Goal: Task Accomplishment & Management: Complete application form

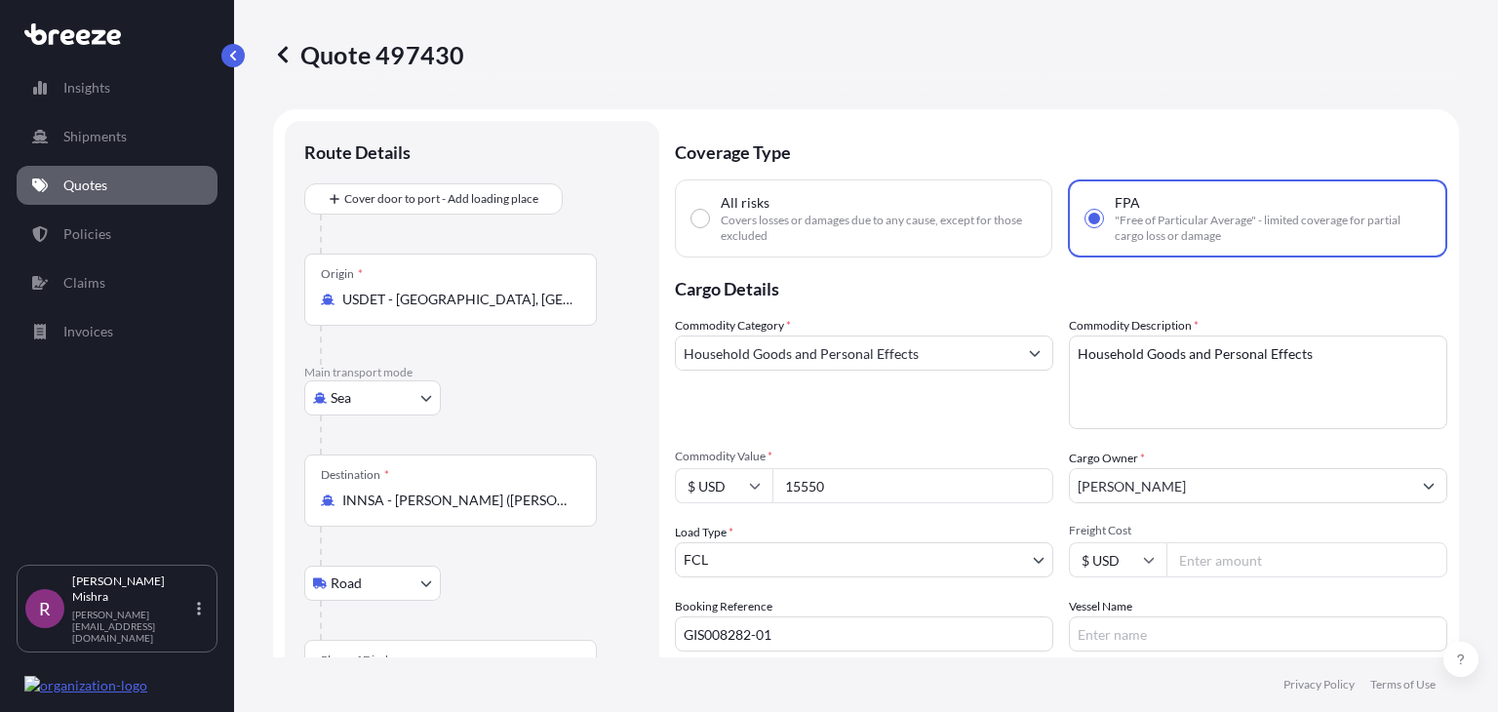
select select "Sea"
select select "Road"
select select "2"
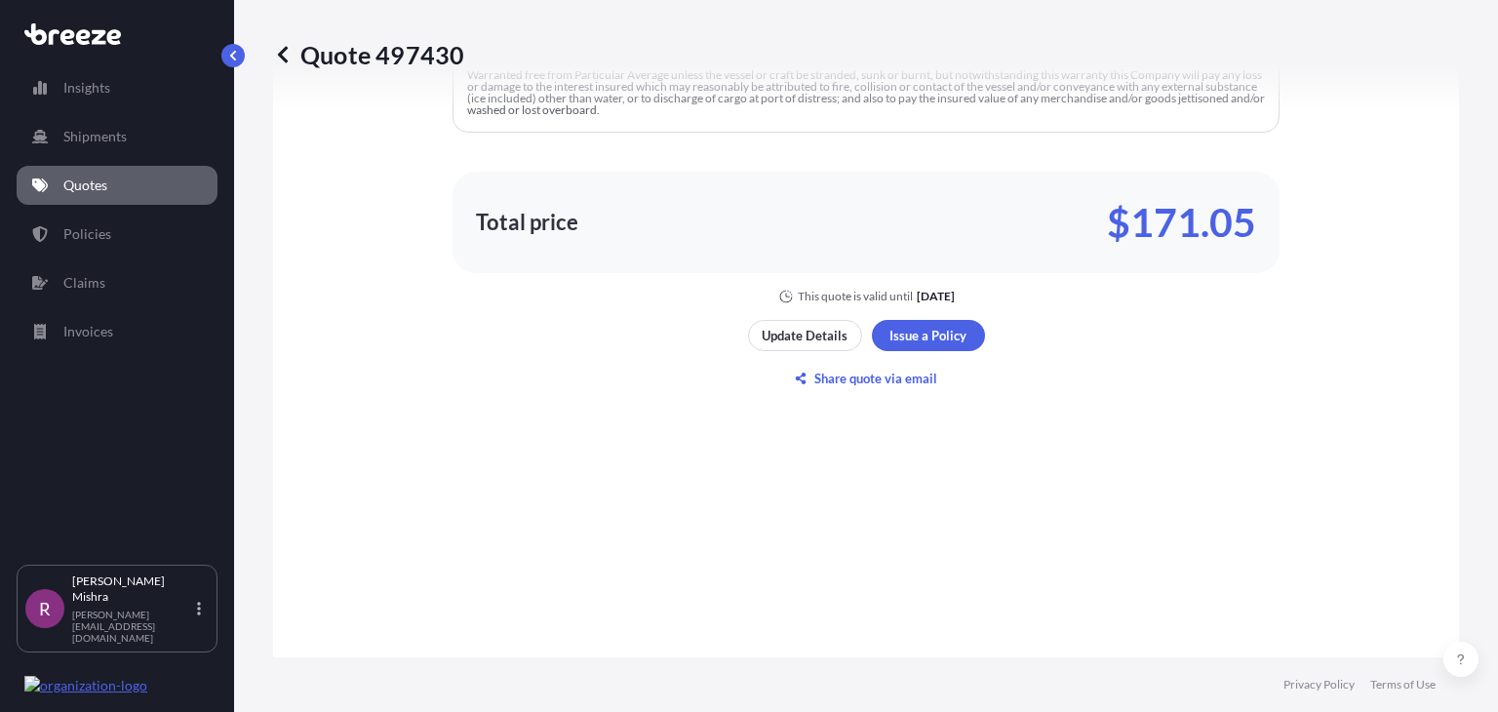
scroll to position [1843, 0]
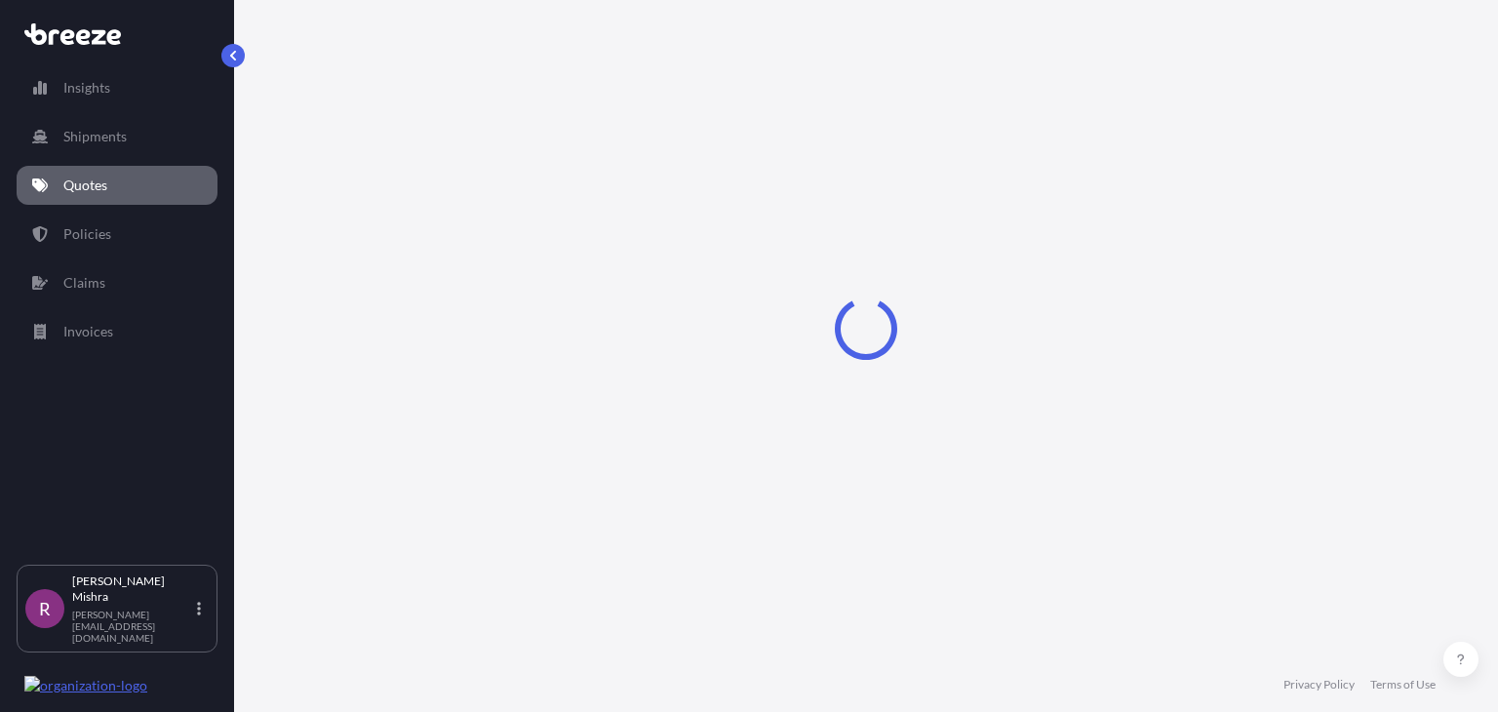
select select "Sea"
select select "Road"
select select "2"
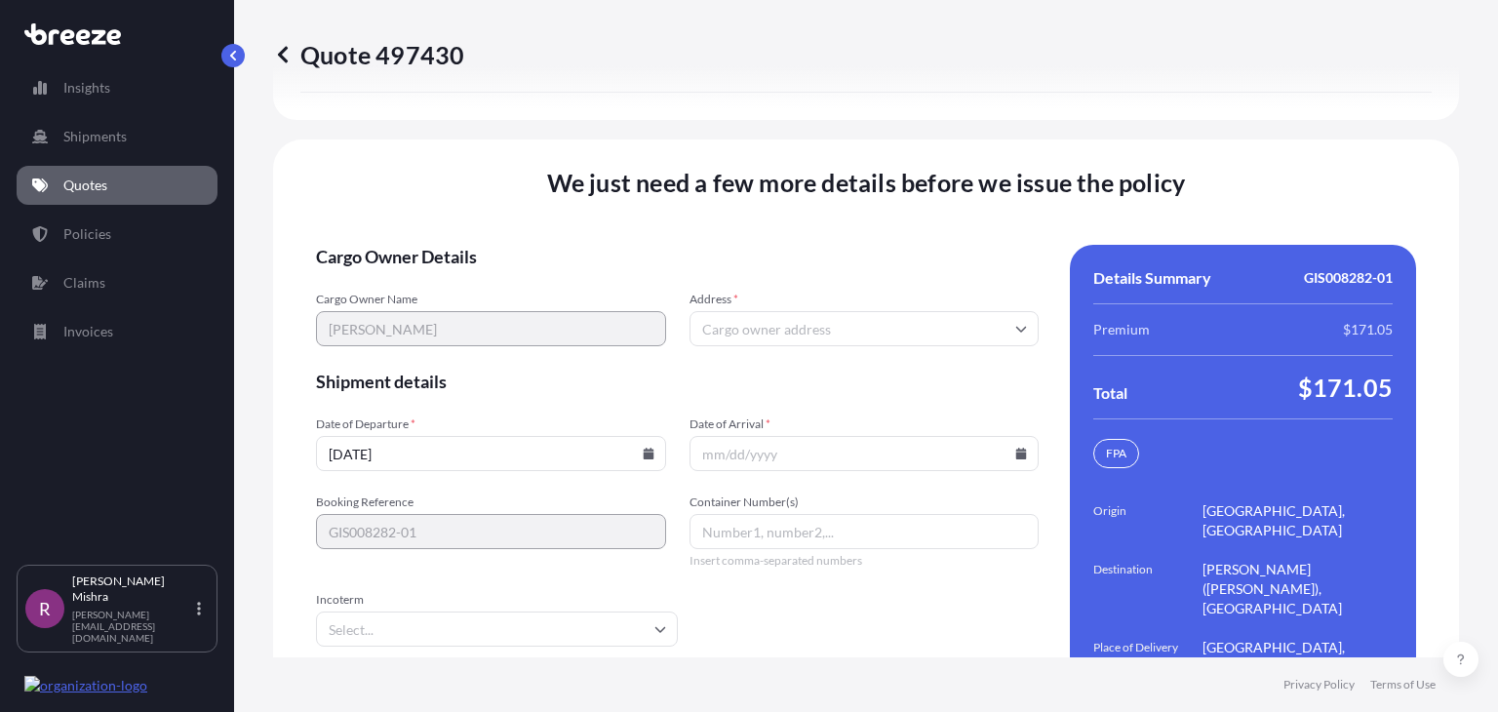
scroll to position [3050, 0]
click at [784, 310] on input "Address *" at bounding box center [865, 327] width 350 height 35
paste input "28049 HUMMINGDALE CIR NOVI, MI 48377"
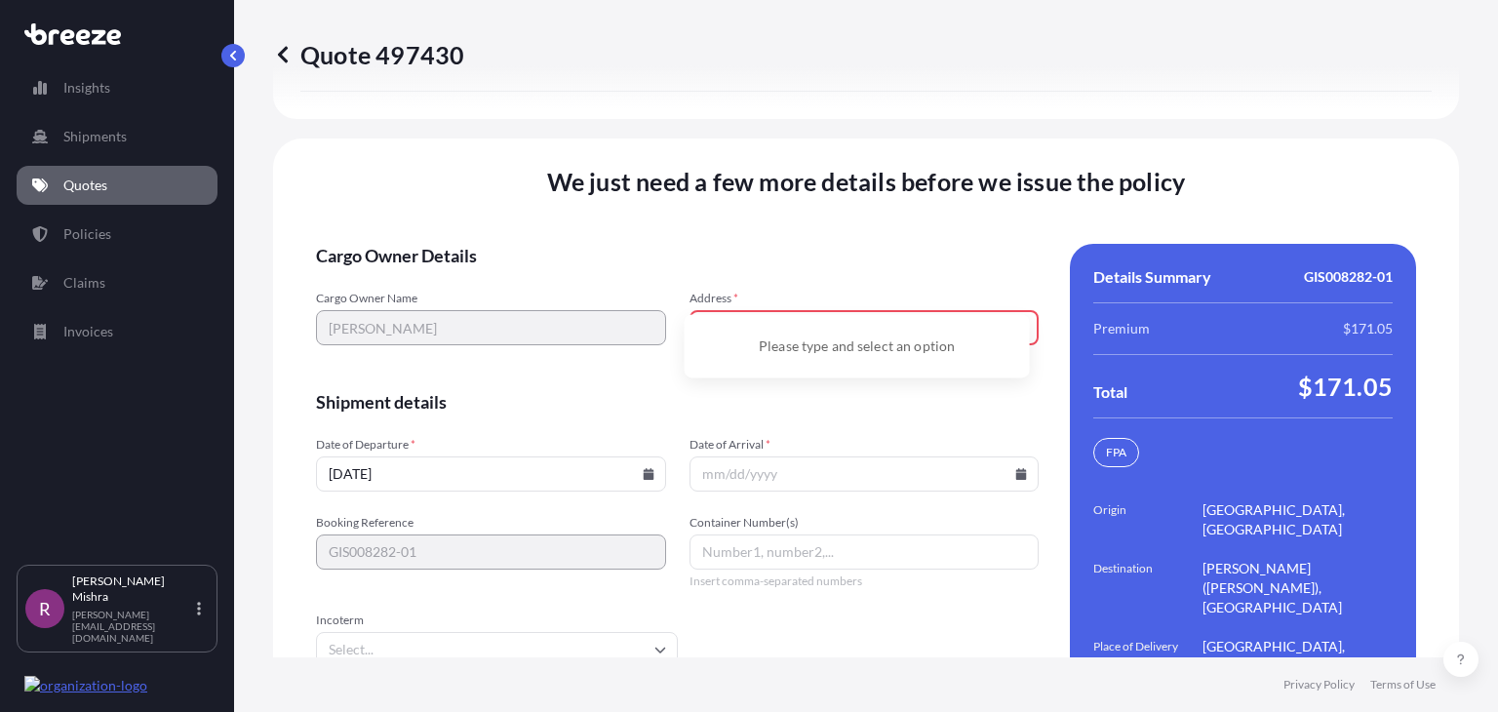
scroll to position [3071, 0]
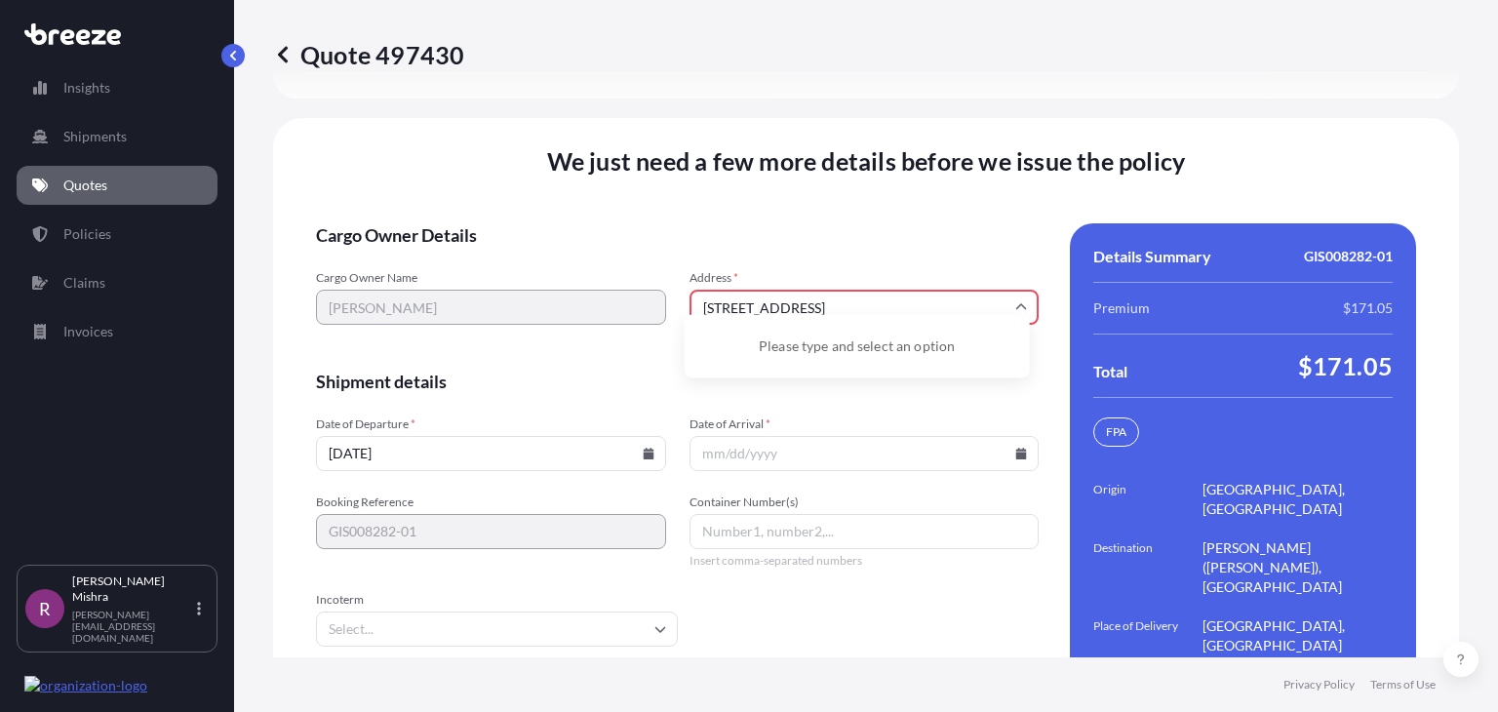
click at [784, 290] on input "28049 HUMMINGDALE CIR NOVI, MI 48377" at bounding box center [865, 307] width 350 height 35
click at [804, 339] on li "28049 Hummingdale Cir, Novi, MI 48377, USA" at bounding box center [858, 340] width 330 height 37
type input "28049 Hummingdale Cir, Novi, MI 48377, USA"
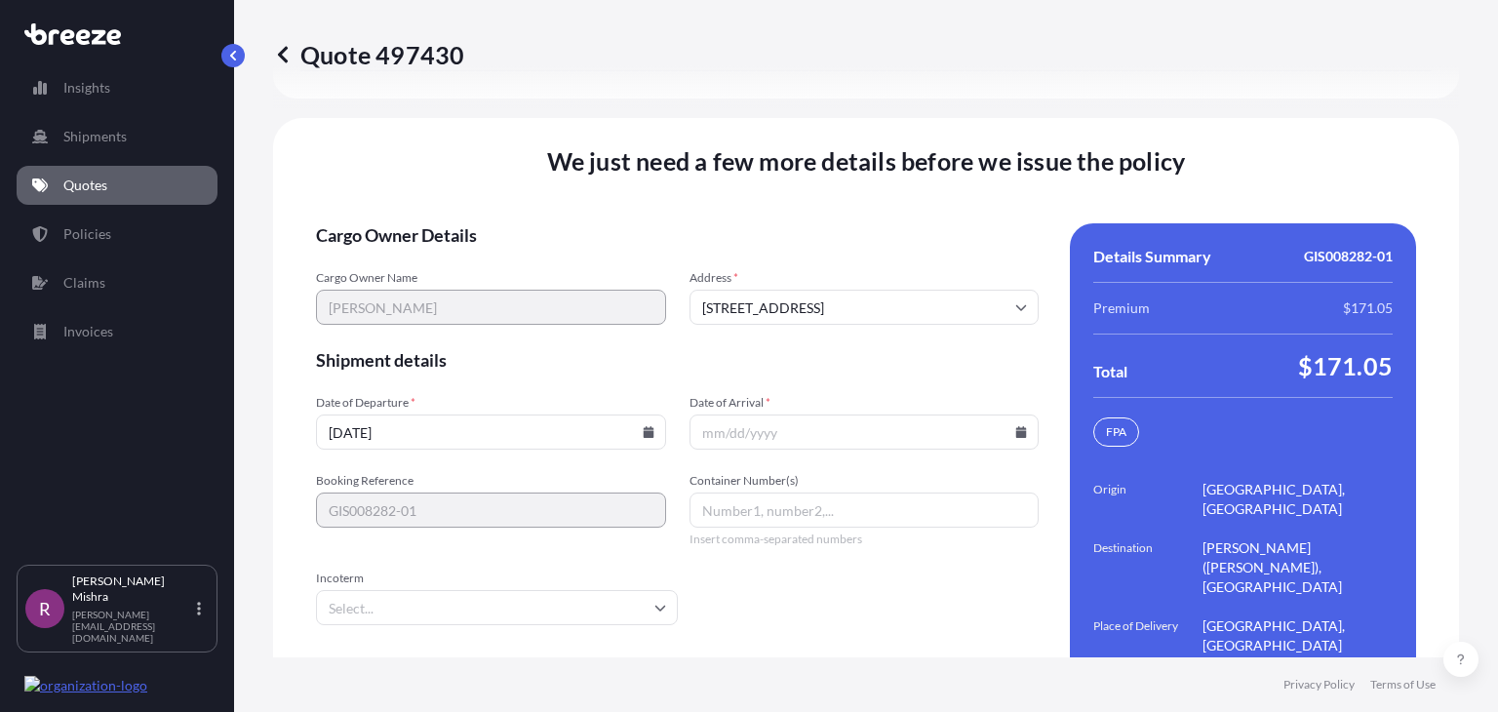
scroll to position [3050, 0]
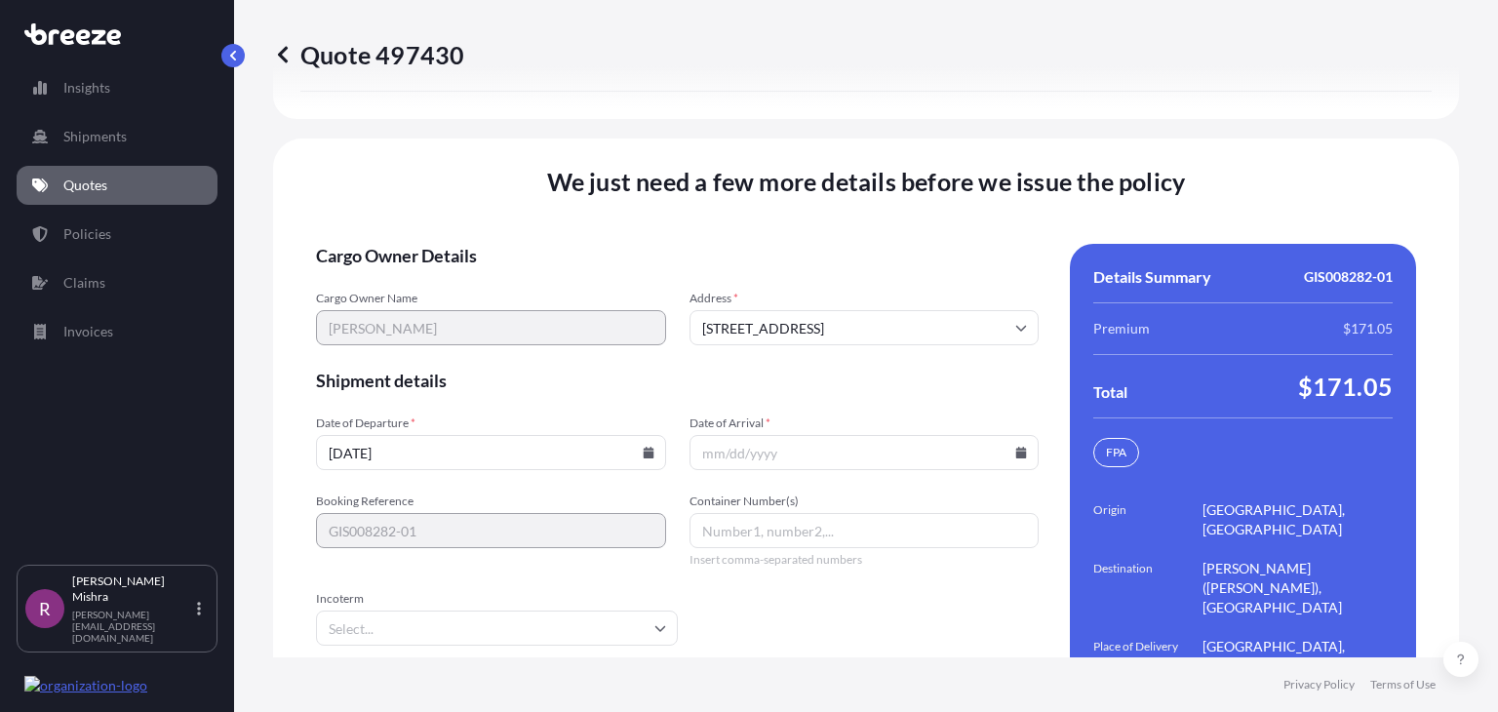
drag, startPoint x: 429, startPoint y: 401, endPoint x: 302, endPoint y: 387, distance: 127.6
click at [302, 387] on div "We just need a few more details before we issue the policy Cargo Owner Details …" at bounding box center [866, 462] width 1186 height 647
type input "09/01/2025"
click at [710, 435] on input "Date of Arrival *" at bounding box center [865, 452] width 350 height 35
type input "0"
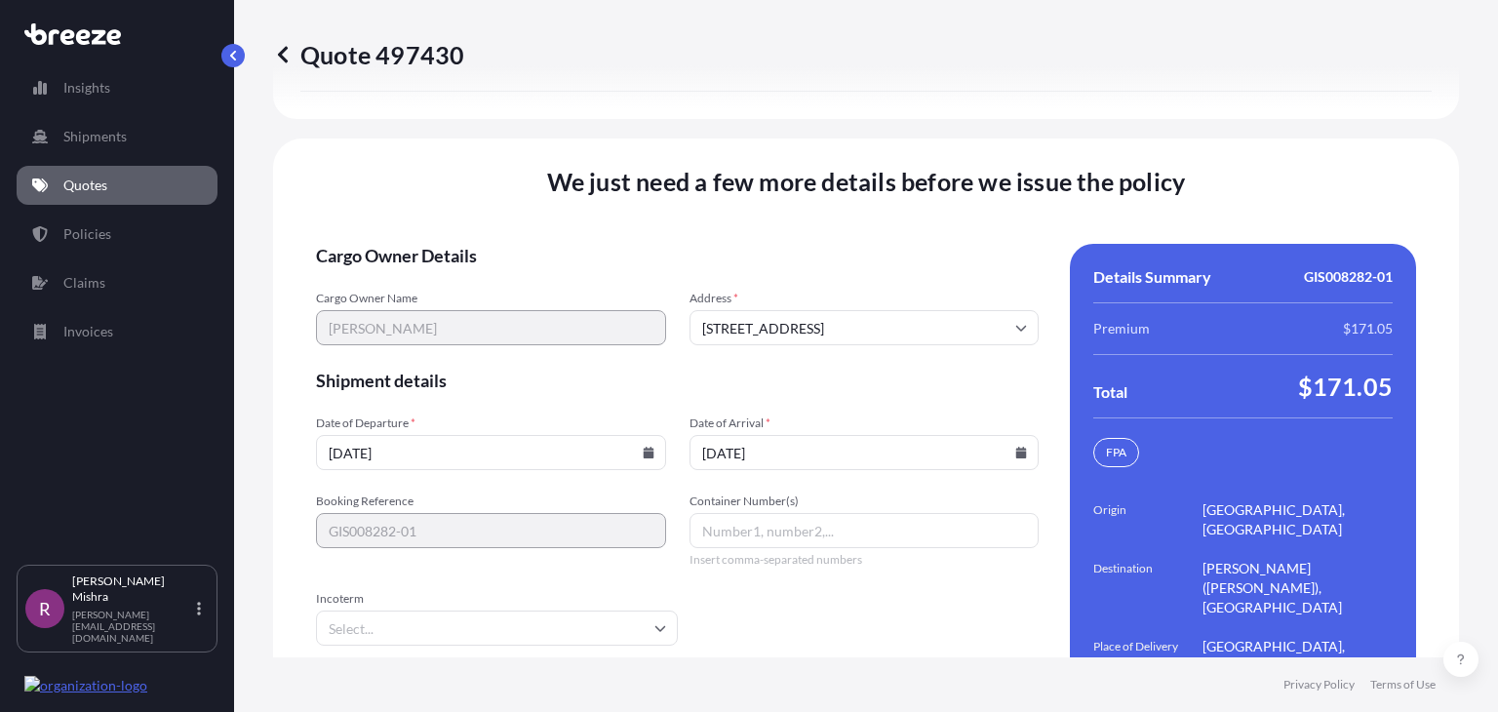
type input "10/17/2025"
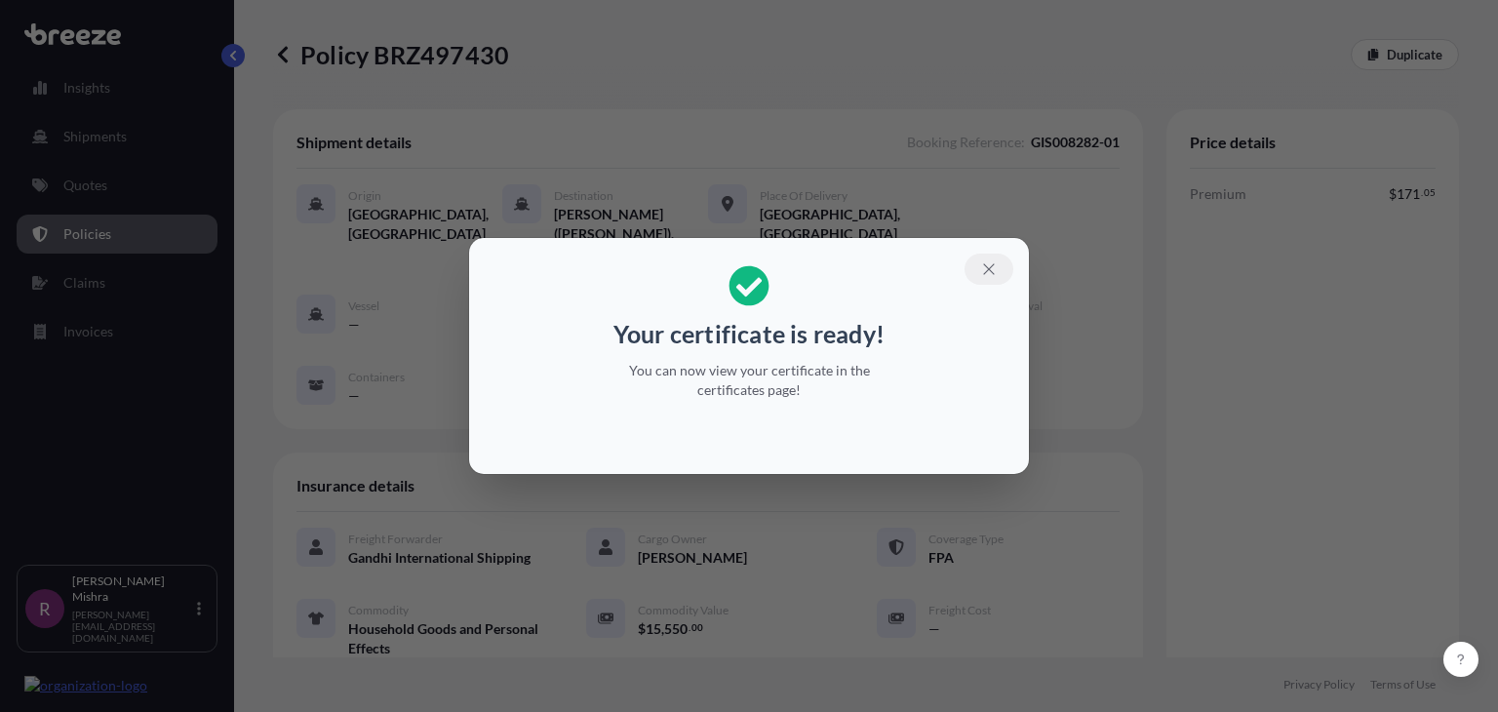
click at [990, 274] on icon "button" at bounding box center [989, 269] width 18 height 18
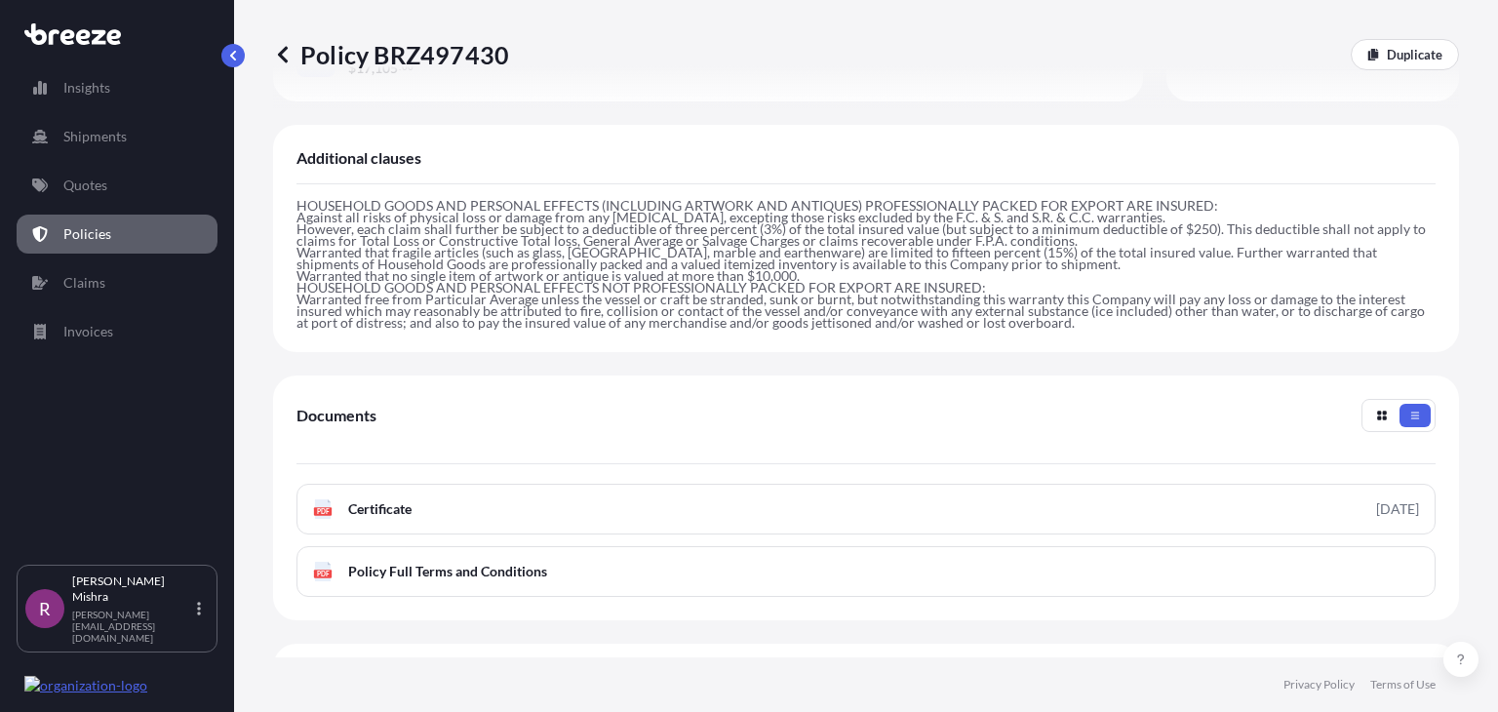
scroll to position [697, 0]
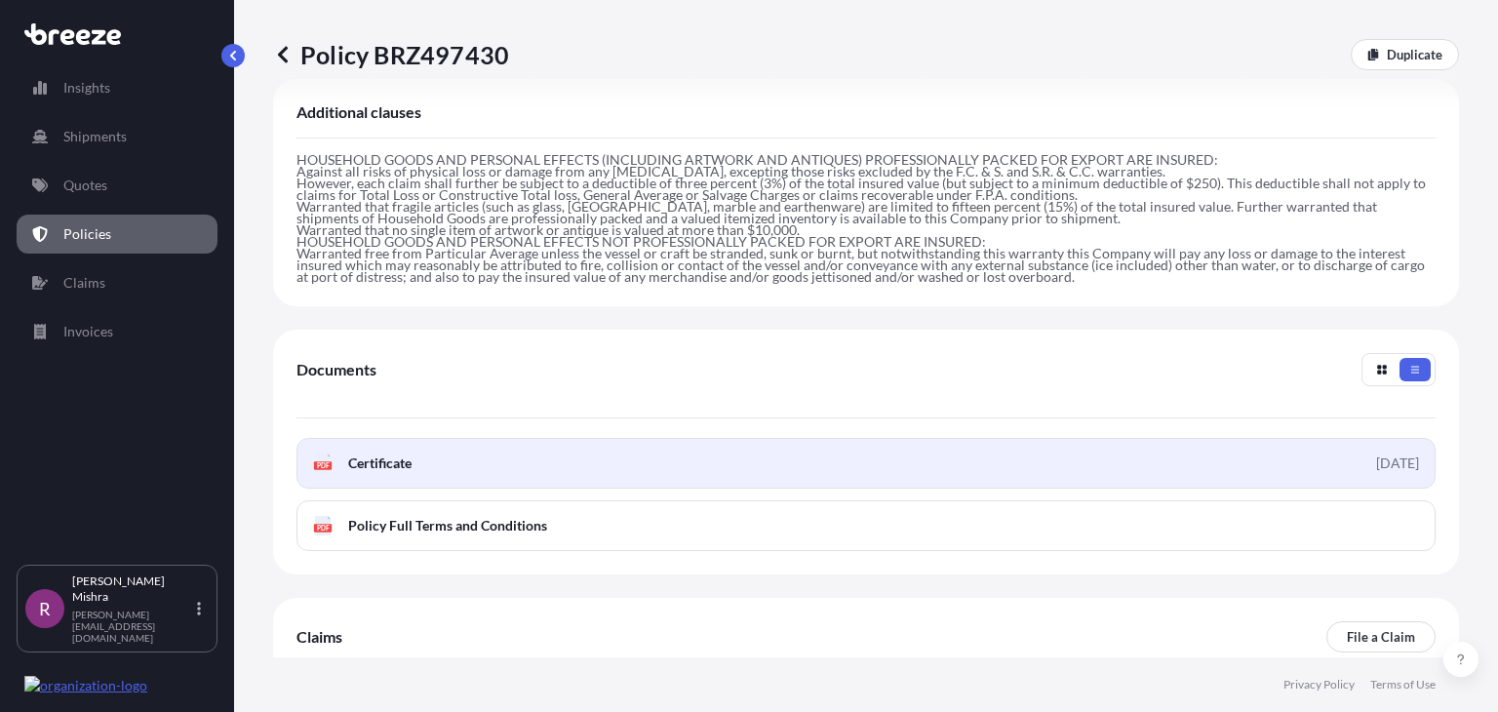
click at [694, 438] on link "PDF Certificate 2025-08-22" at bounding box center [866, 463] width 1139 height 51
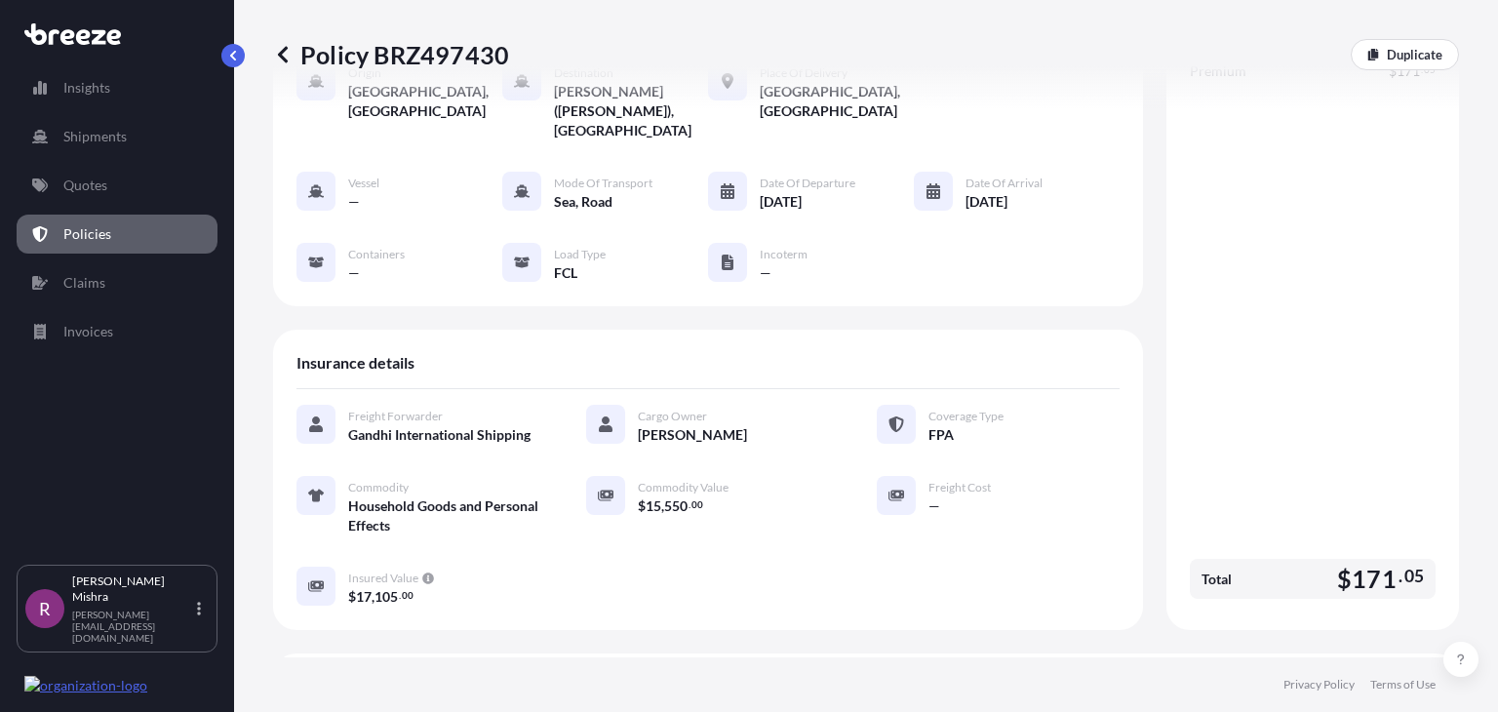
scroll to position [0, 0]
